Goal: Information Seeking & Learning: Learn about a topic

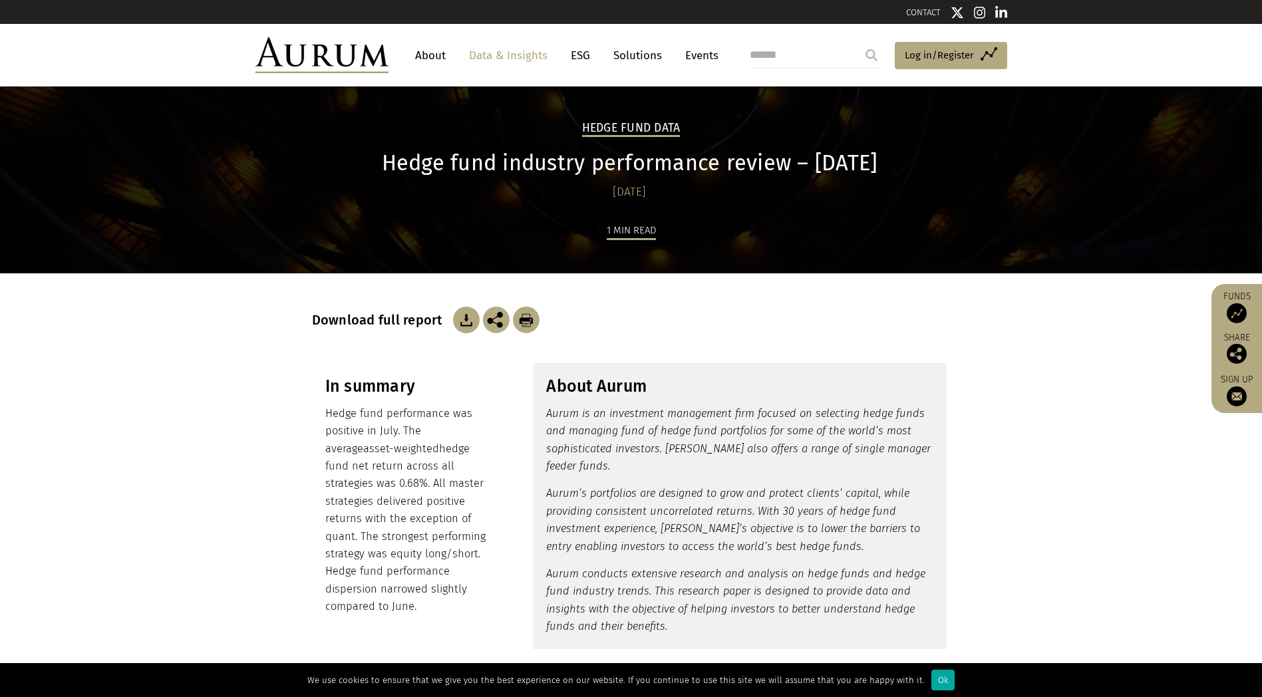
click at [468, 324] on img at bounding box center [466, 320] width 27 height 27
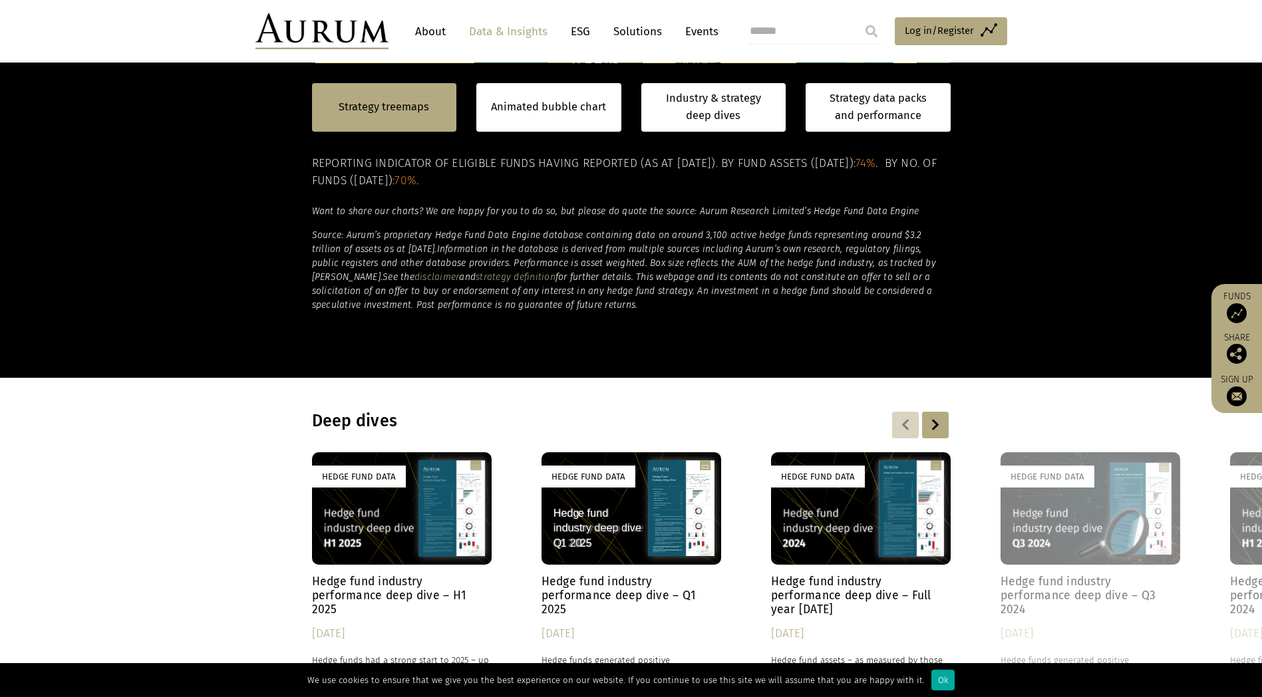
scroll to position [865, 0]
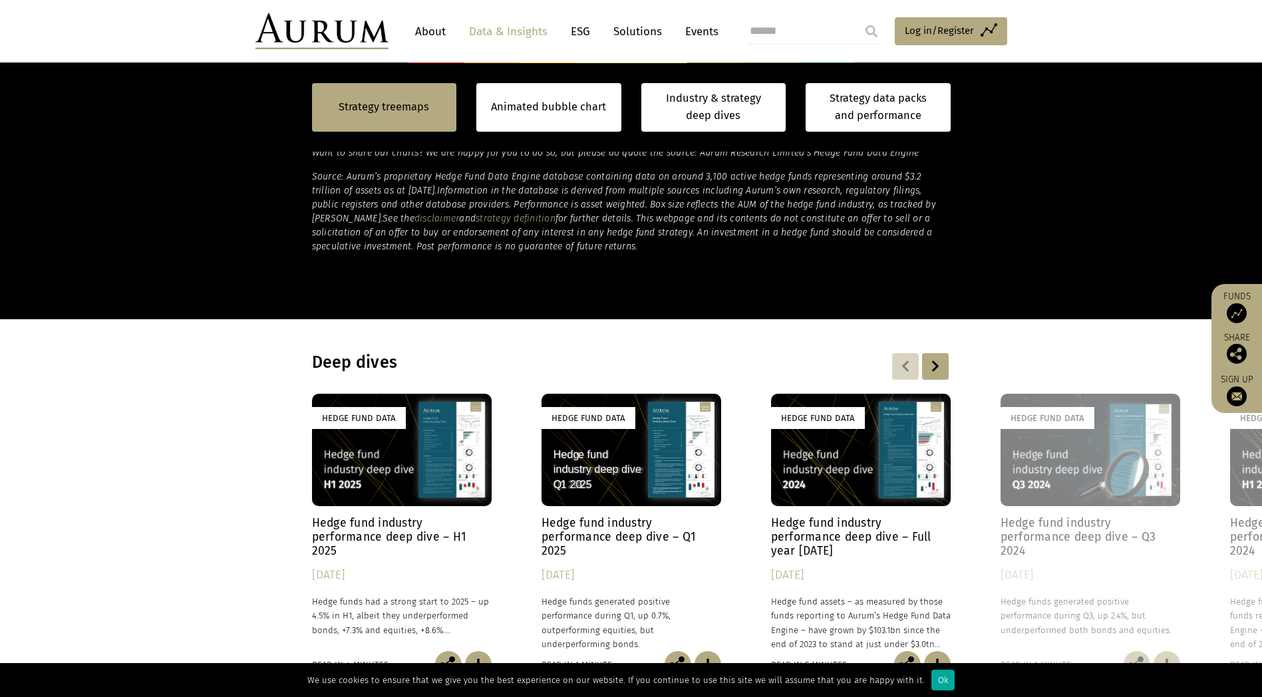
click at [369, 530] on h4 "Hedge fund industry performance deep dive – H1 2025" at bounding box center [402, 537] width 180 height 42
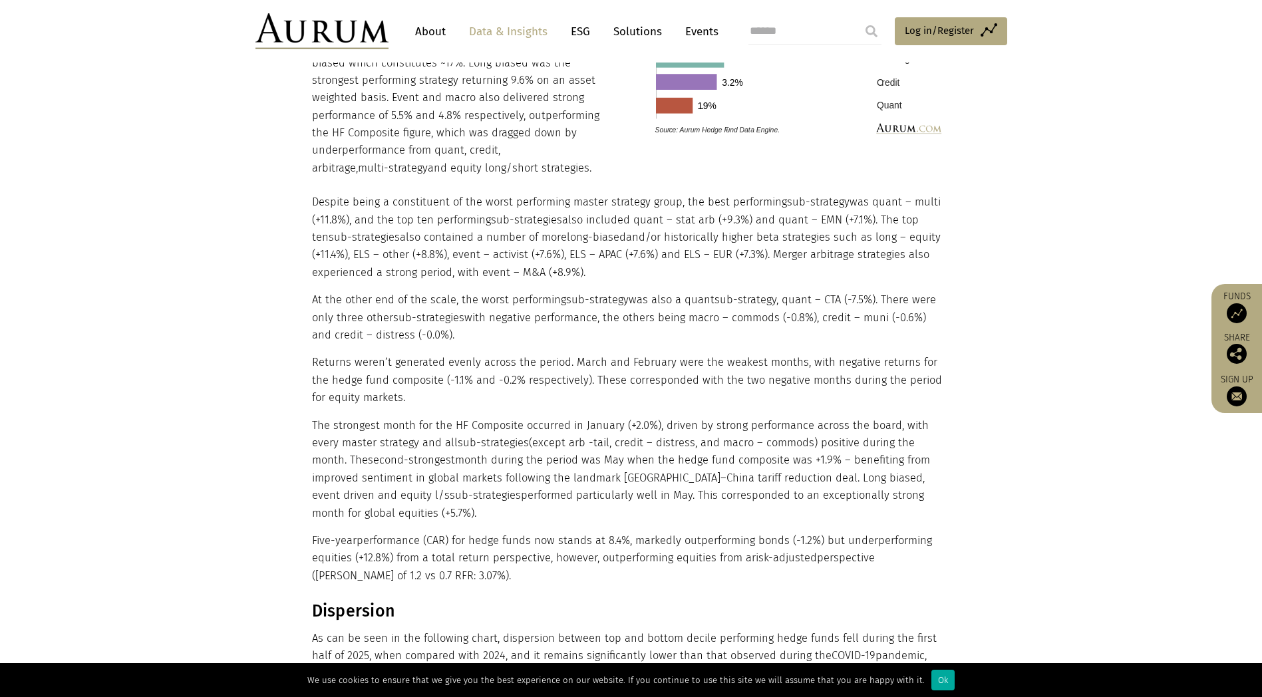
scroll to position [1730, 0]
